Goal: Task Accomplishment & Management: Complete application form

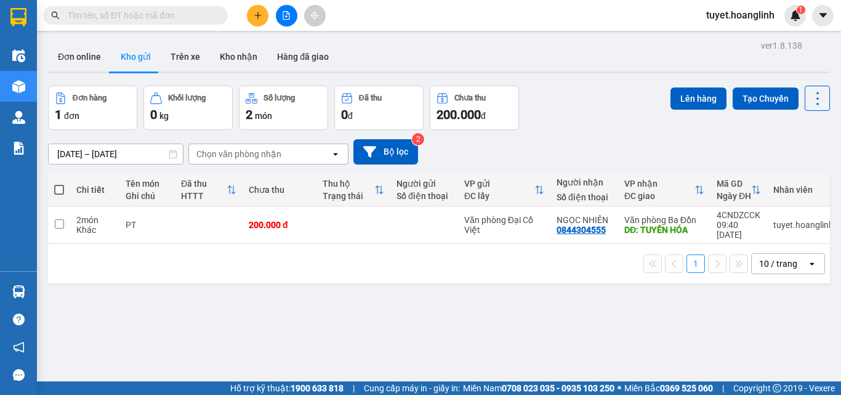
click at [252, 17] on button at bounding box center [258, 16] width 22 height 22
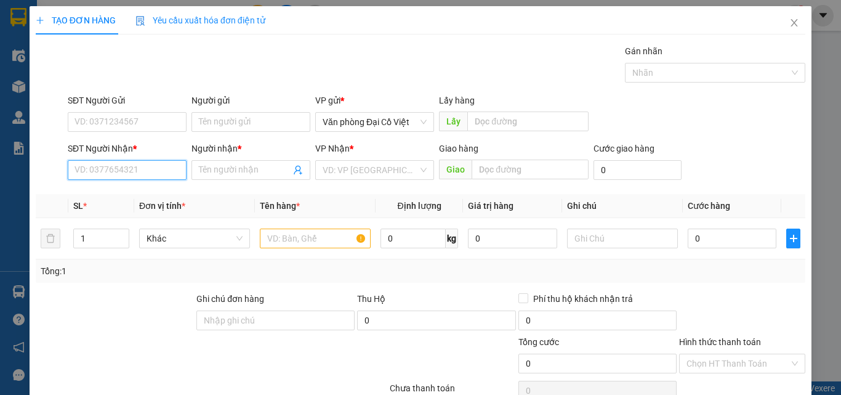
click at [111, 169] on input "SĐT Người Nhận *" at bounding box center [127, 170] width 119 height 20
type input "0866657777"
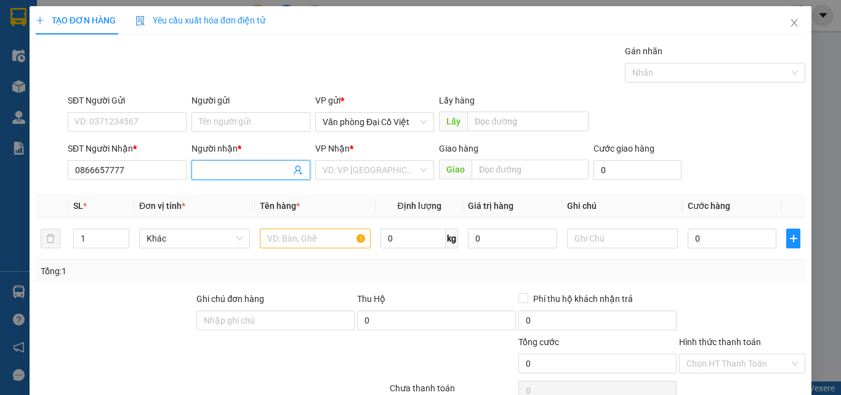
click at [227, 162] on span at bounding box center [251, 170] width 119 height 20
click at [225, 168] on input "Người nhận *" at bounding box center [245, 170] width 92 height 14
type input "a [PERSON_NAME]"
click at [372, 182] on div "VP Nhận * VD: VP [GEOGRAPHIC_DATA]" at bounding box center [374, 163] width 119 height 43
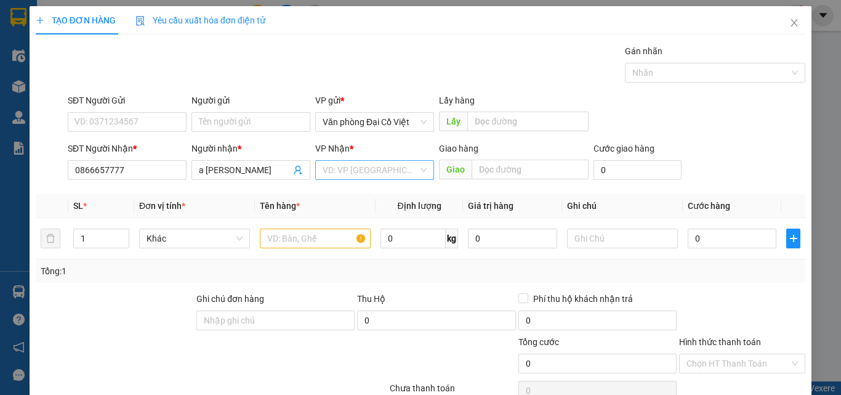
click at [386, 171] on input "search" at bounding box center [370, 170] width 95 height 18
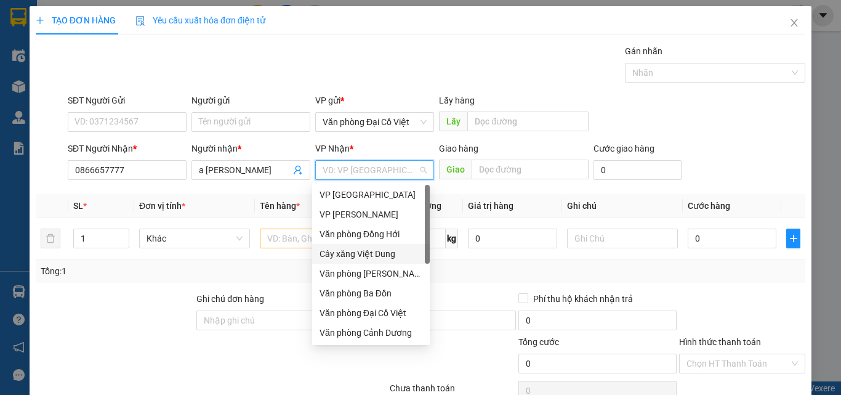
click at [387, 257] on div "Cây xăng Việt Dung" at bounding box center [371, 254] width 103 height 14
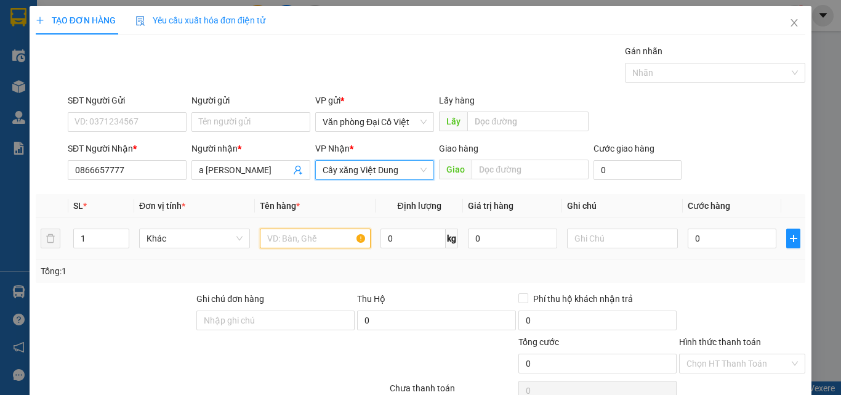
click at [318, 240] on input "text" at bounding box center [315, 238] width 111 height 20
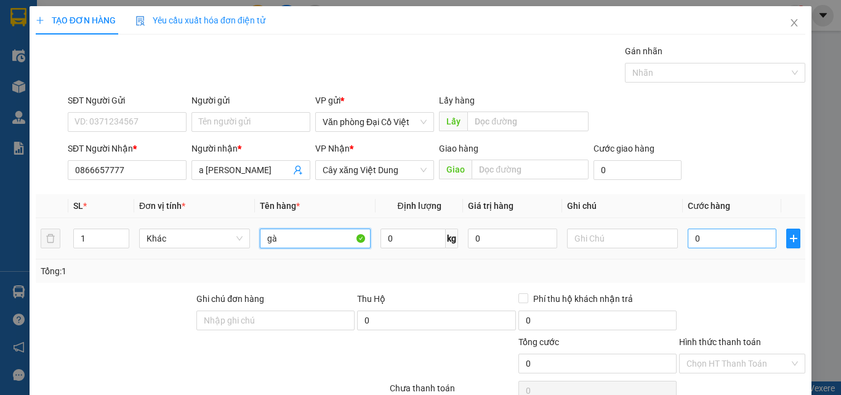
type input "gà"
click at [693, 235] on input "0" at bounding box center [732, 238] width 89 height 20
type input "1"
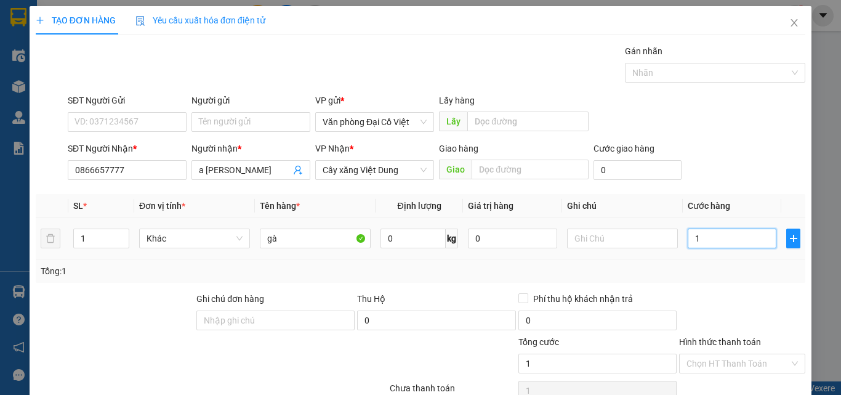
type input "10"
type input "100"
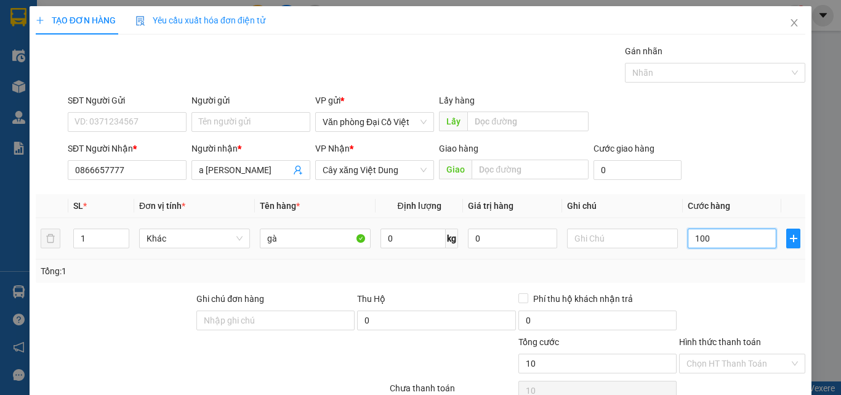
type input "100"
type input "1.000"
type input "10.000"
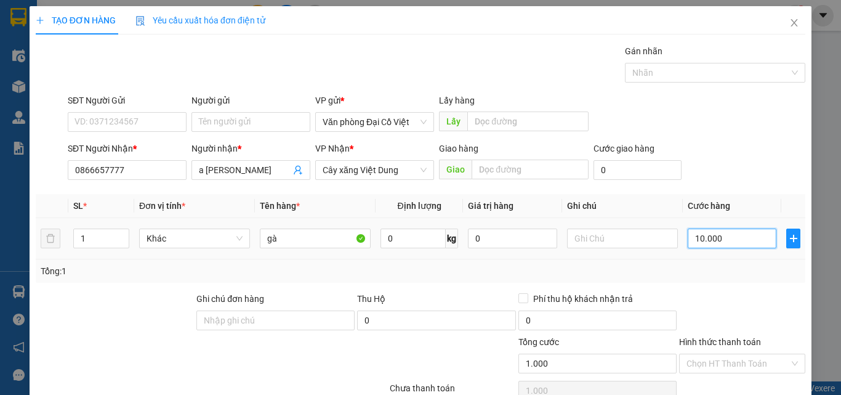
type input "10.000"
type input "100.000"
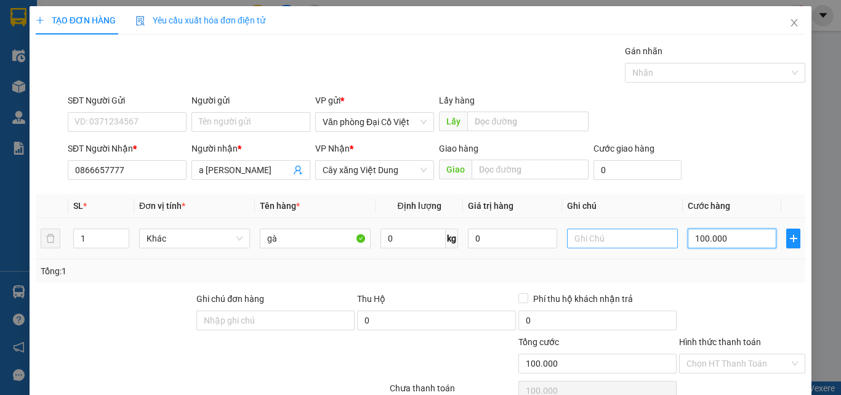
type input "100.000"
click at [632, 239] on input "text" at bounding box center [622, 238] width 111 height 20
type input "c"
type input "thu hộ 2.000k"
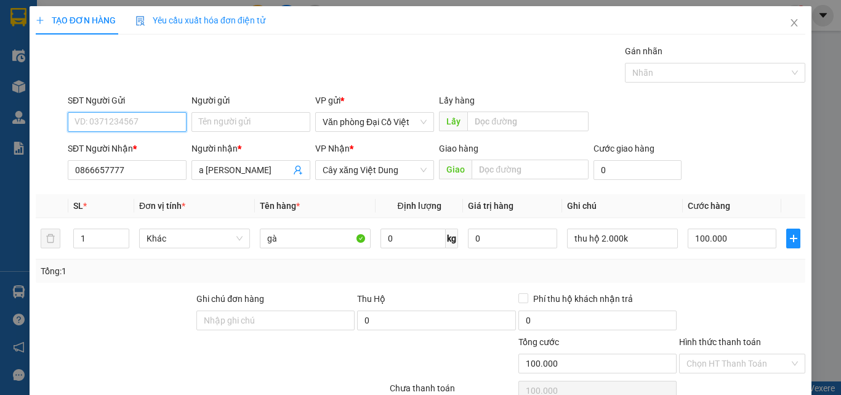
click at [117, 114] on input "SĐT Người Gửi" at bounding box center [127, 122] width 119 height 20
type input "0385742468"
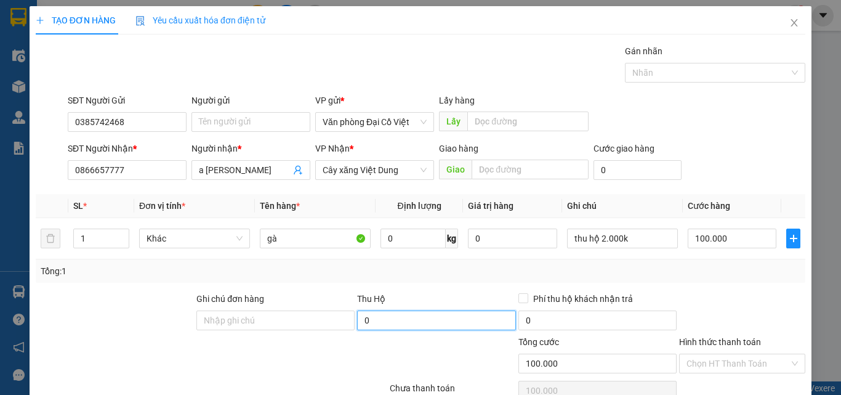
click at [433, 318] on input "0" at bounding box center [436, 320] width 158 height 20
type input "2.000.000"
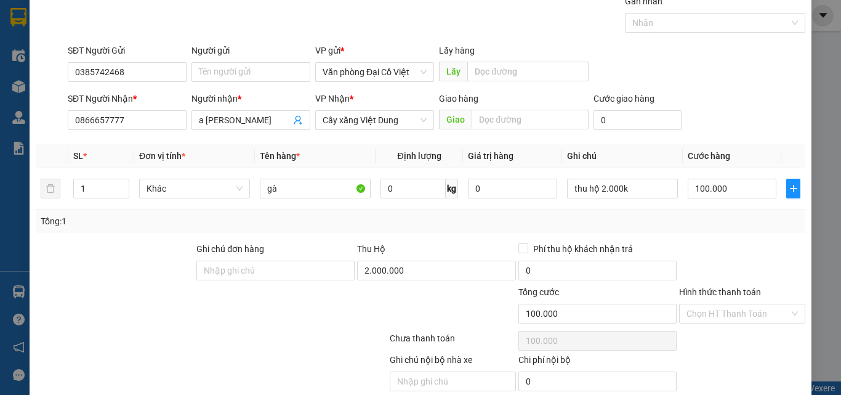
scroll to position [99, 0]
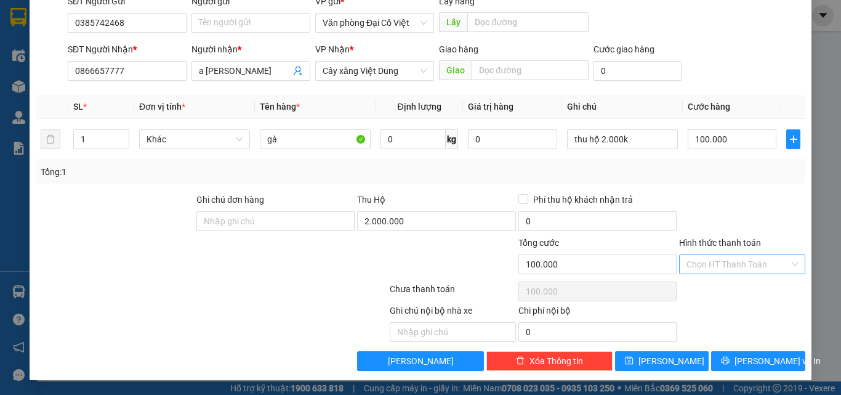
click at [742, 269] on input "Hình thức thanh toán" at bounding box center [738, 264] width 103 height 18
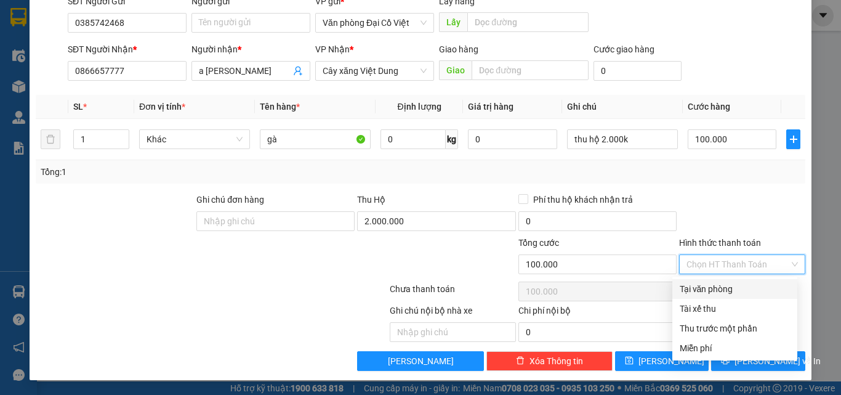
click at [728, 293] on div "Tại văn phòng" at bounding box center [735, 289] width 110 height 14
type input "0"
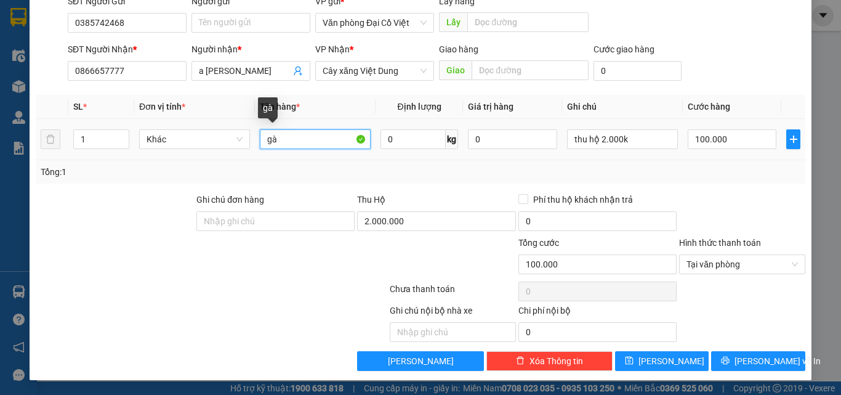
click at [313, 135] on input "gà" at bounding box center [315, 139] width 111 height 20
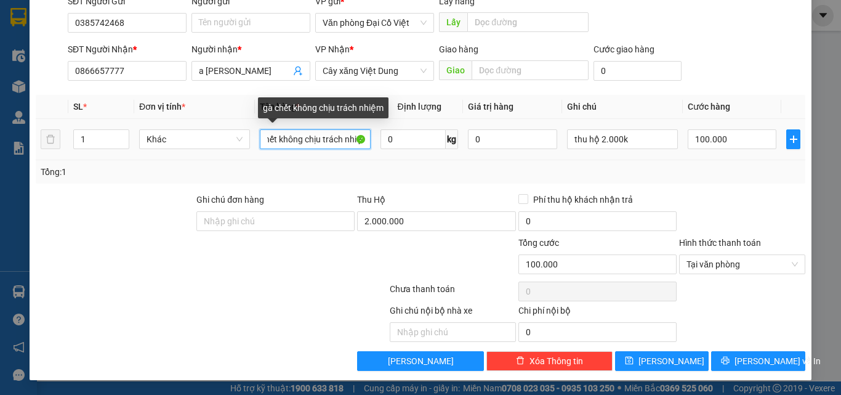
scroll to position [0, 28]
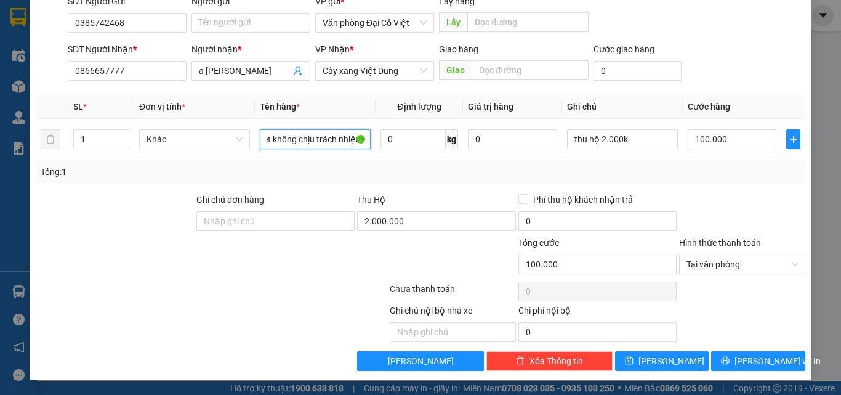
type input "gà chết không chịu trách nhiệm"
click at [688, 179] on div "Tổng: 1" at bounding box center [421, 171] width 770 height 23
click at [737, 350] on div "Transit Pickup Surcharge Ids Transit Deliver Surcharge Ids Transit Deliver Surc…" at bounding box center [421, 158] width 770 height 426
click at [737, 355] on button "[PERSON_NAME] và In" at bounding box center [758, 361] width 94 height 20
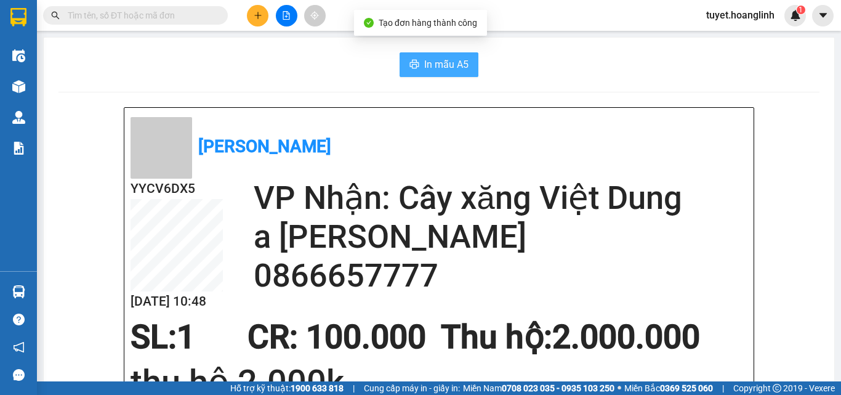
click at [437, 62] on span "In mẫu A5" at bounding box center [446, 64] width 44 height 15
